Goal: Check status: Check status

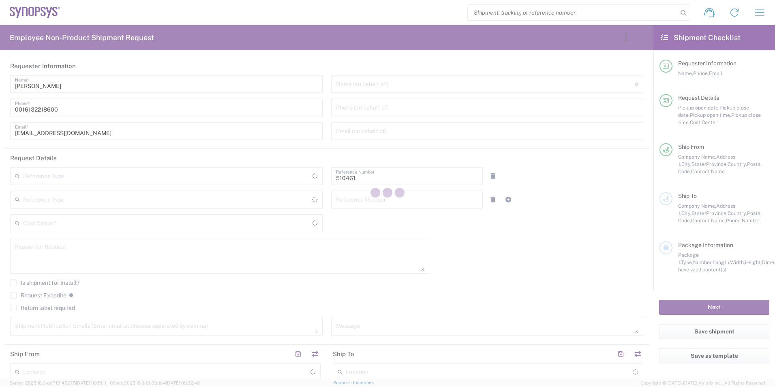
type input "Department"
type input "CA02, SG, MSIP2, R&D 510461"
type input "[GEOGRAPHIC_DATA]"
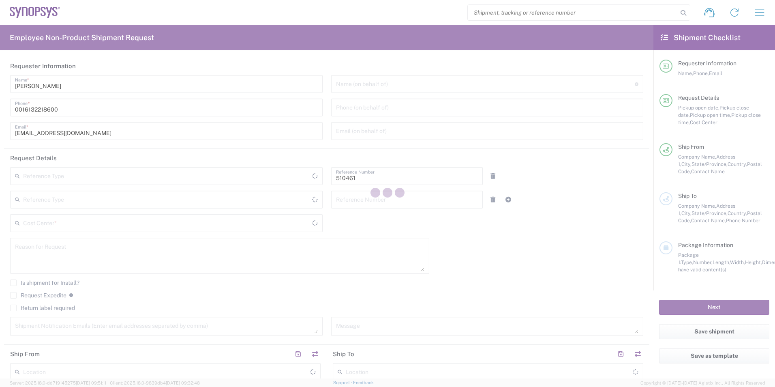
type input "Delivered at Place"
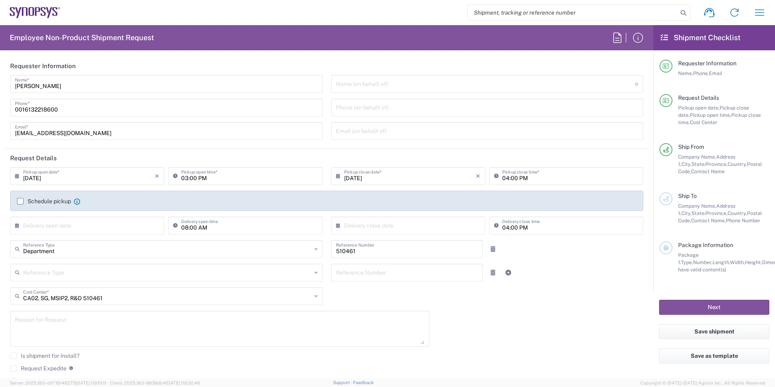
click at [521, 10] on input "search" at bounding box center [573, 12] width 210 height 15
type input "Nepean CA09"
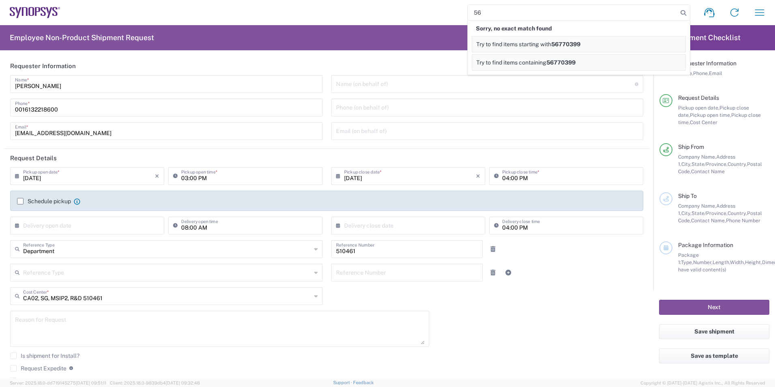
type input "5"
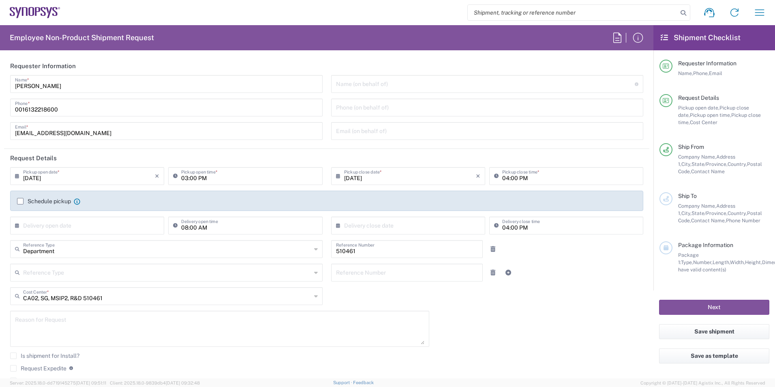
paste input "56772355"
type input "56772355"
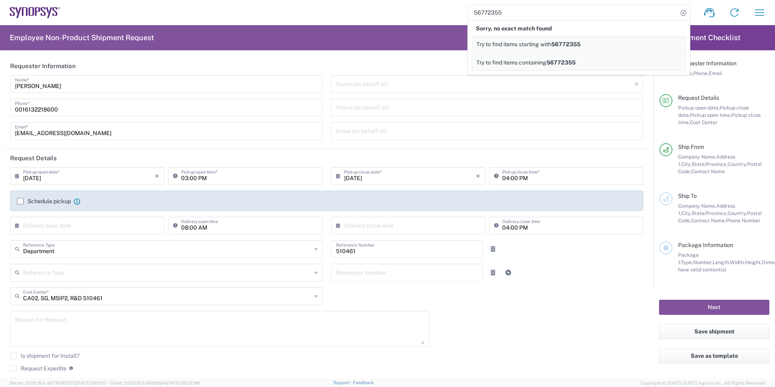
click at [368, 5] on div "56772355 Sorry, no exact match found Try to find items starting with 56772355 T…" at bounding box center [416, 12] width 712 height 19
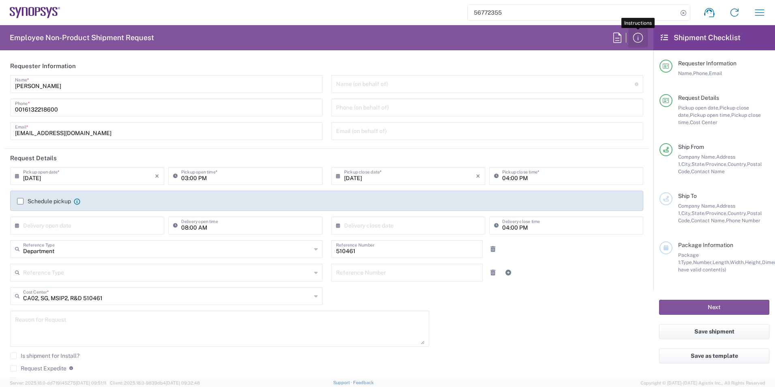
click at [637, 37] on icon "button" at bounding box center [637, 37] width 13 height 13
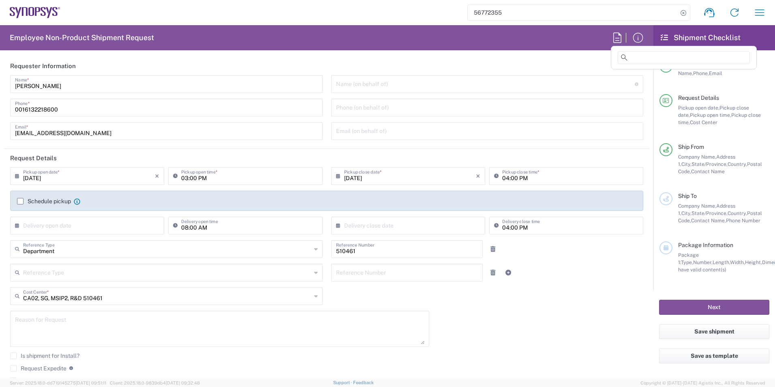
click at [620, 36] on icon at bounding box center [617, 37] width 13 height 13
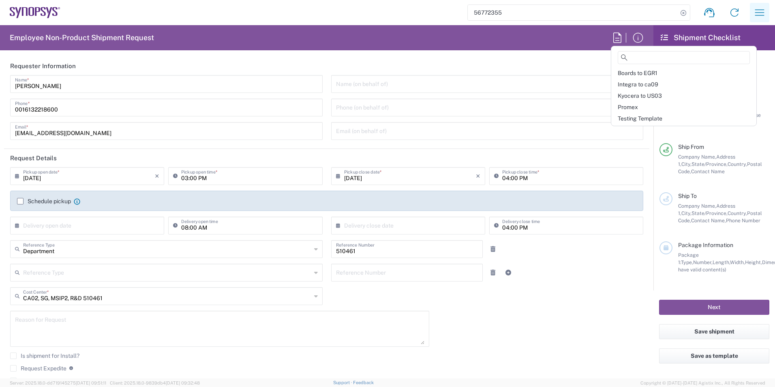
click at [760, 13] on icon "button" at bounding box center [759, 12] width 13 height 13
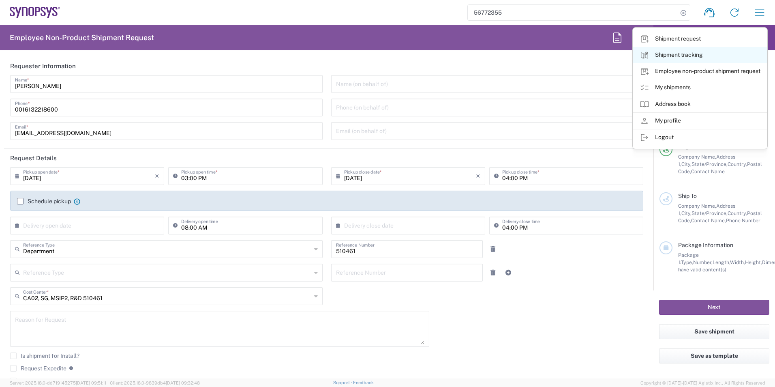
click at [678, 54] on link "Shipment tracking" at bounding box center [700, 55] width 134 height 16
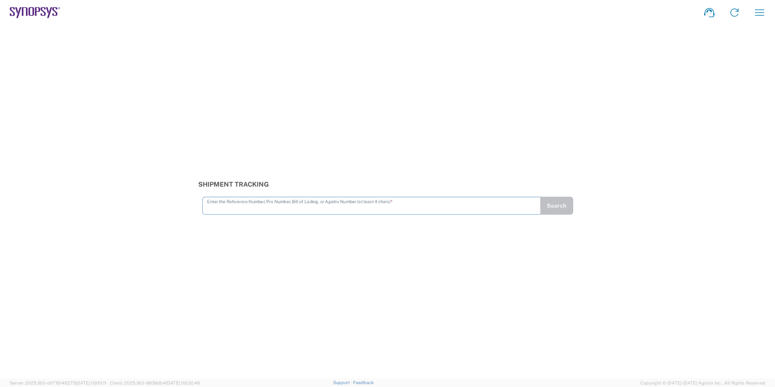
click at [419, 203] on input "text" at bounding box center [371, 205] width 329 height 14
type input "56772355"
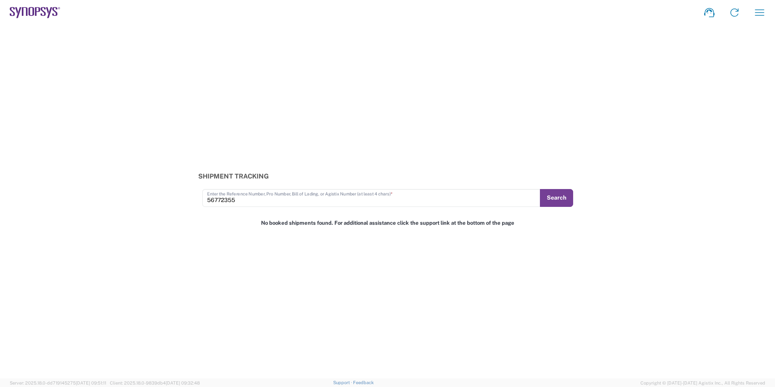
click at [556, 192] on button "Search" at bounding box center [556, 198] width 33 height 18
drag, startPoint x: 243, startPoint y: 199, endPoint x: 201, endPoint y: 198, distance: 41.7
click at [201, 198] on form "56772355 Enter the Reference Number, Pro Number, Bill of Lading, or Agistix Num…" at bounding box center [387, 198] width 379 height 18
paste input "0399"
type input "56770399"
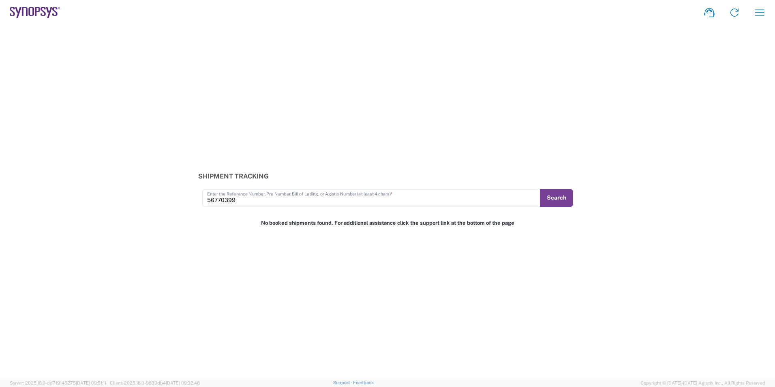
click at [561, 203] on button "Search" at bounding box center [556, 198] width 33 height 18
click at [758, 10] on icon "button" at bounding box center [759, 12] width 9 height 6
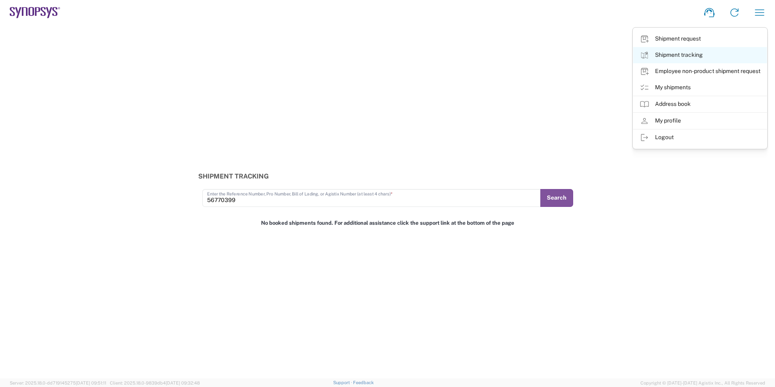
click at [702, 54] on link "Shipment tracking" at bounding box center [700, 55] width 134 height 16
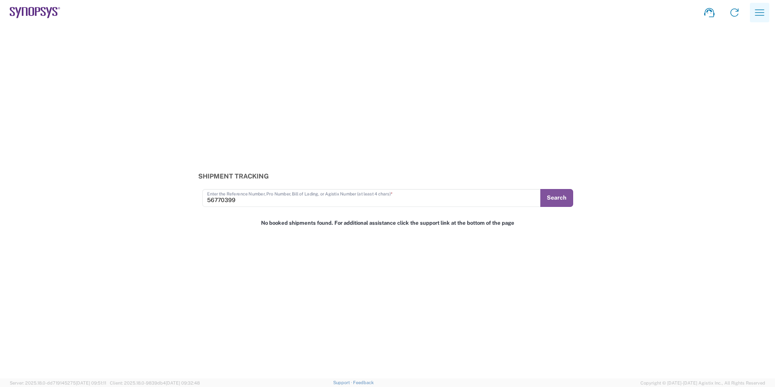
click at [761, 13] on icon "button" at bounding box center [759, 12] width 9 height 6
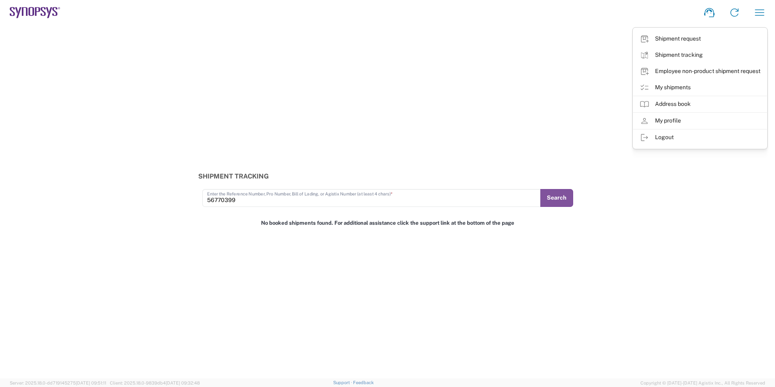
click at [692, 204] on div "Shipment Tracking 56770399 Enter the Reference Number, Pro Number, Bill of Ladi…" at bounding box center [387, 189] width 775 height 34
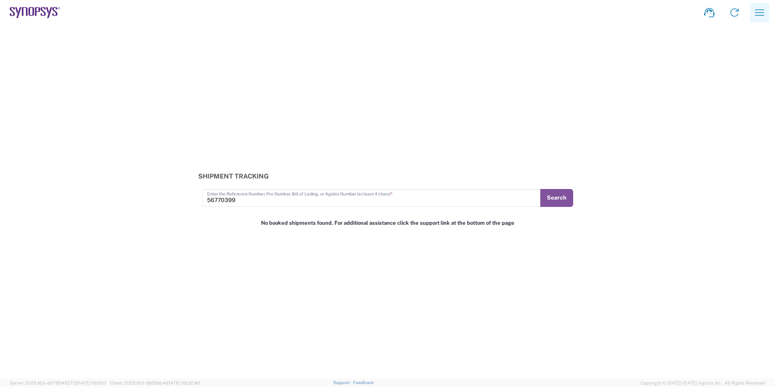
click at [761, 9] on icon "button" at bounding box center [759, 12] width 13 height 13
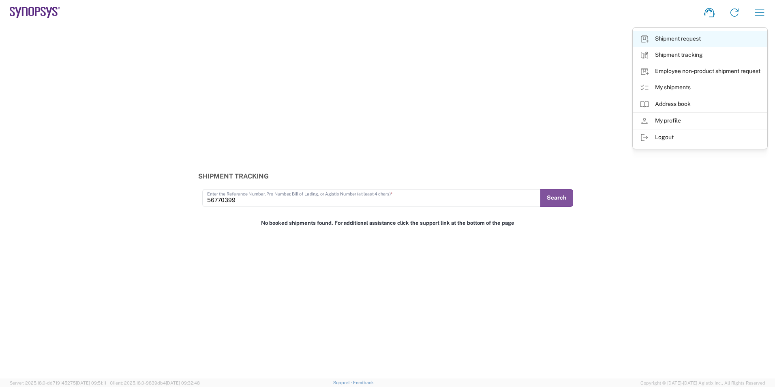
click at [687, 42] on link "Shipment request" at bounding box center [700, 39] width 134 height 16
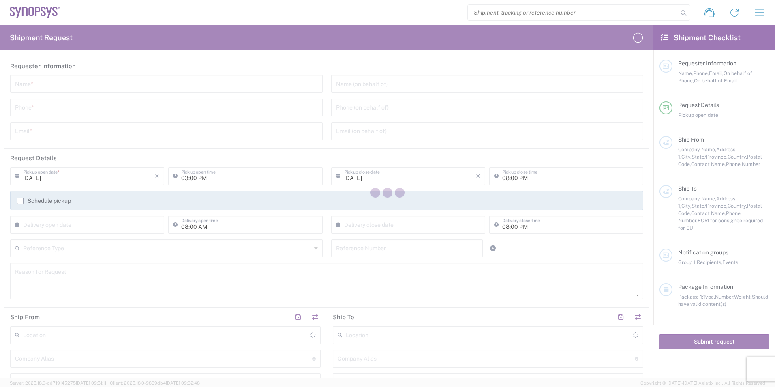
type input "[GEOGRAPHIC_DATA]"
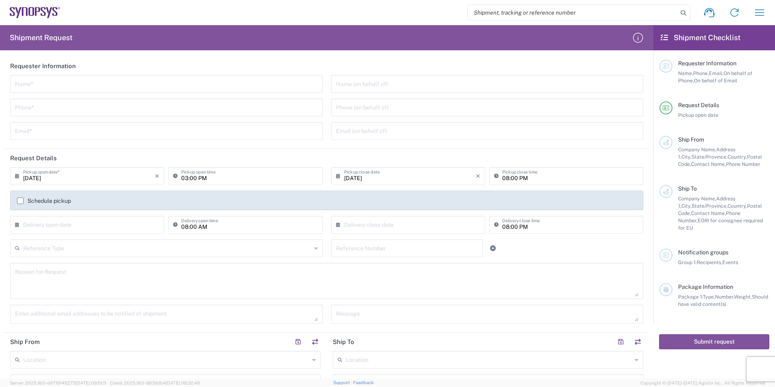
click at [609, 10] on input "search" at bounding box center [573, 12] width 210 height 15
paste input "56770399"
type input "56770399"
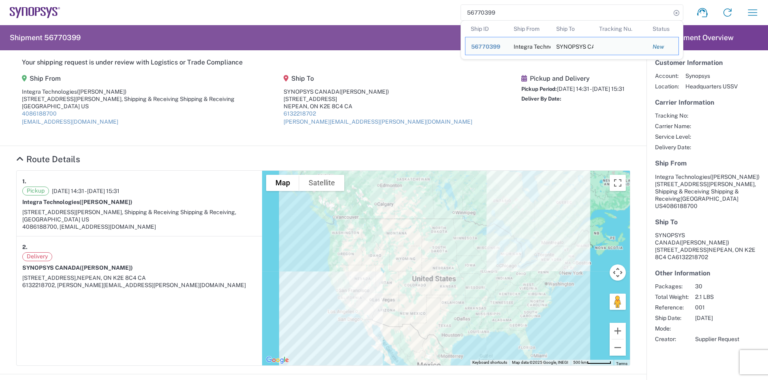
click at [624, 93] on section "Your shipping request is under review with Logistics or Trade Compliance Ship F…" at bounding box center [323, 98] width 647 height 96
